Goal: Transaction & Acquisition: Purchase product/service

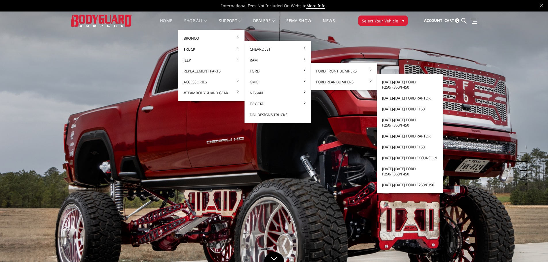
click at [329, 81] on link "Ford Rear Bumpers" at bounding box center [344, 81] width 62 height 11
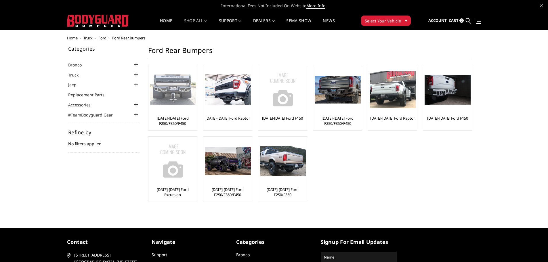
click at [181, 122] on link "[DATE]-[DATE] Ford F250/F350/F450" at bounding box center [173, 121] width 46 height 10
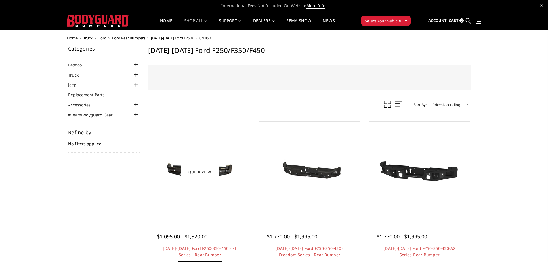
scroll to position [57, 0]
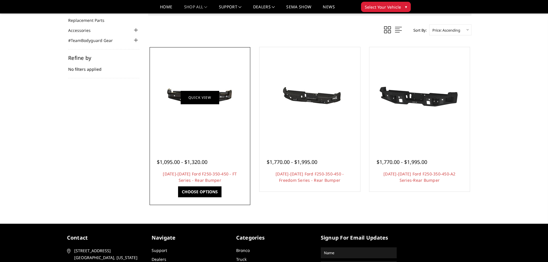
click at [194, 96] on link "Quick view" at bounding box center [200, 98] width 39 height 14
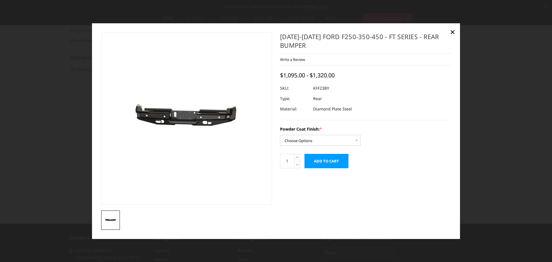
click at [189, 120] on img at bounding box center [184, 118] width 368 height 175
click at [115, 211] on section at bounding box center [186, 130] width 179 height 197
click at [453, 33] on span "×" at bounding box center [452, 32] width 5 height 12
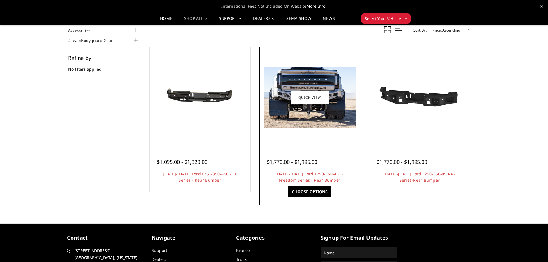
click at [313, 107] on img at bounding box center [310, 97] width 92 height 61
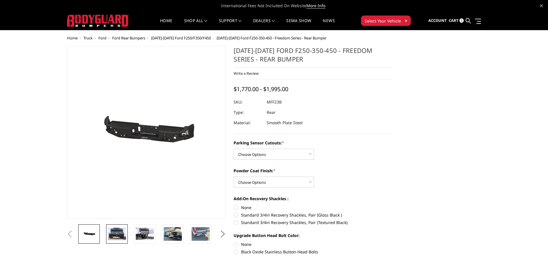
click at [121, 237] on img at bounding box center [117, 234] width 18 height 12
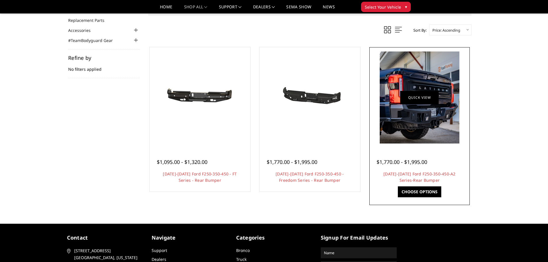
click at [426, 99] on link "Quick view" at bounding box center [419, 98] width 39 height 14
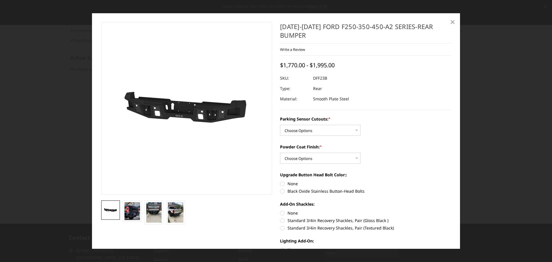
click at [453, 23] on span "×" at bounding box center [452, 22] width 5 height 12
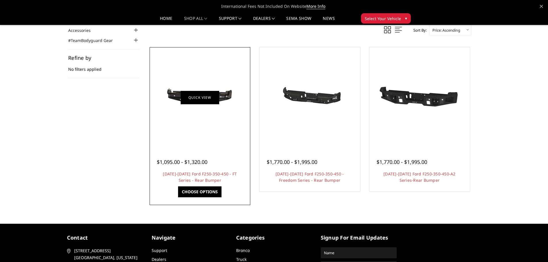
click at [187, 95] on link "Quick view" at bounding box center [200, 98] width 39 height 14
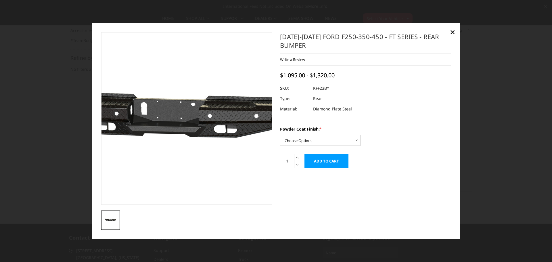
click at [198, 117] on img at bounding box center [173, 118] width 368 height 175
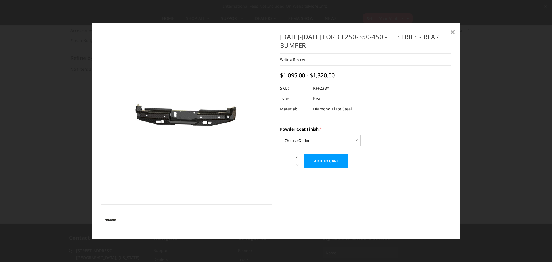
click at [454, 33] on span "×" at bounding box center [452, 32] width 5 height 12
